Goal: Task Accomplishment & Management: Manage account settings

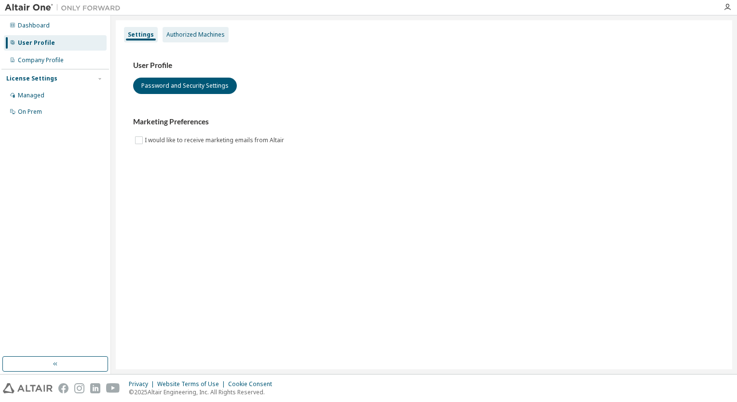
click at [176, 36] on div "Authorized Machines" at bounding box center [195, 35] width 58 height 8
click at [40, 9] on img at bounding box center [65, 8] width 121 height 10
click at [27, 23] on div "Dashboard" at bounding box center [34, 26] width 32 height 8
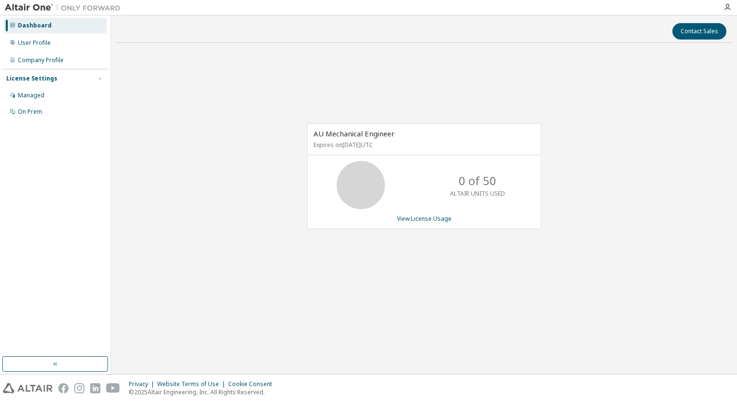
click at [722, 7] on div at bounding box center [726, 7] width 19 height 8
click at [727, 7] on icon "button" at bounding box center [727, 7] width 8 height 8
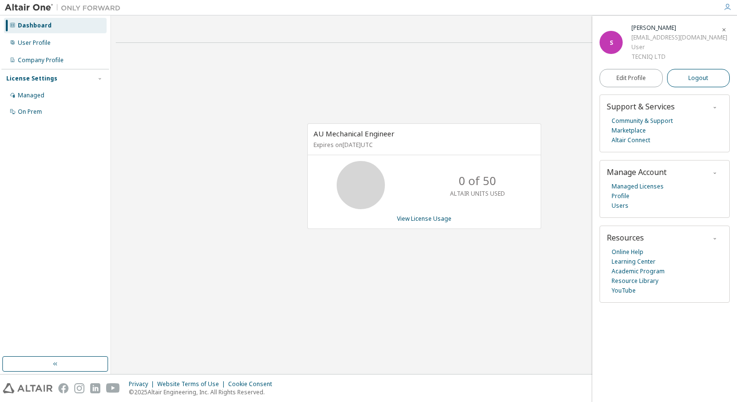
click at [681, 80] on button "Logout" at bounding box center [698, 78] width 63 height 18
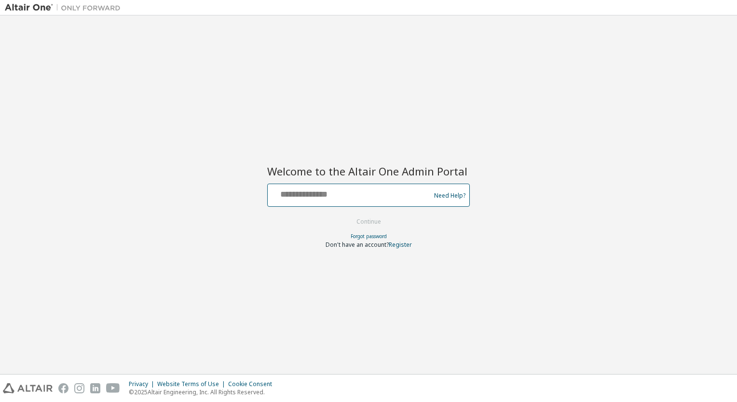
click at [327, 192] on input "text" at bounding box center [350, 193] width 158 height 14
type input "**********"
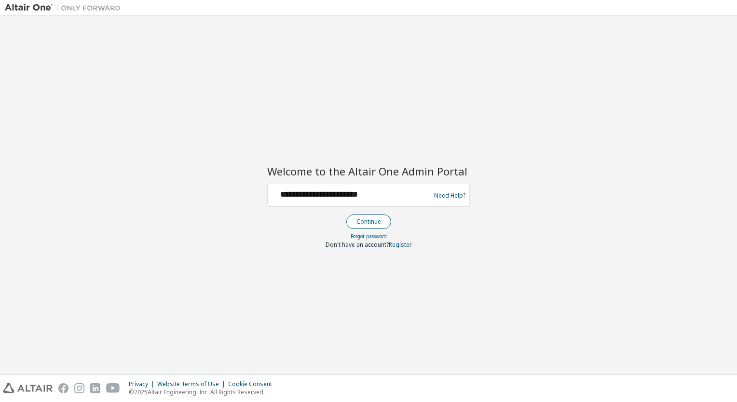
click at [384, 222] on button "Continue" at bounding box center [368, 221] width 45 height 14
